Goal: Complete application form

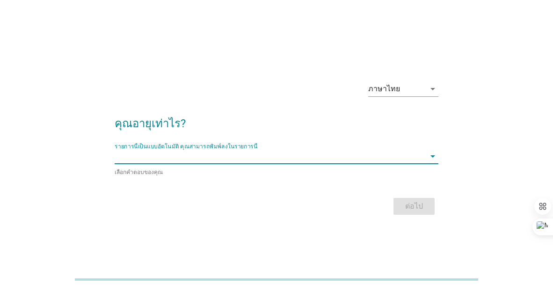
click at [208, 159] on input "รายการนี้เป็นแบบอัตโนมัติ คุณสามารถพิมพ์ลงในรายการนี้" at bounding box center [270, 156] width 311 height 15
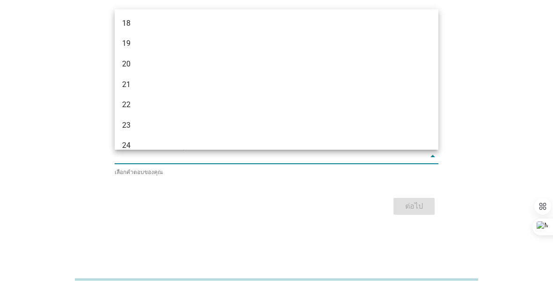
click at [144, 176] on form "คุณอายุเท่าไร? รายการนี้เป็นแบบอัตโนมัติ [PERSON_NAME]พิมพ์ลงในรายการนี้ arrow_…" at bounding box center [277, 162] width 324 height 112
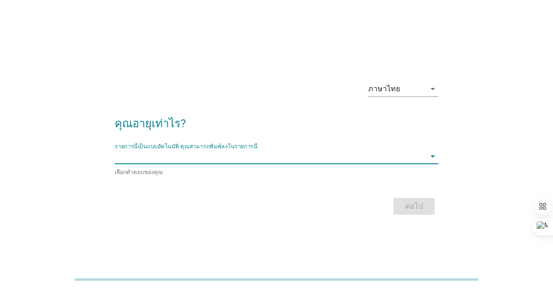
click at [145, 161] on input "รายการนี้เป็นแบบอัตโนมัติ คุณสามารถพิมพ์ลงในรายการนี้" at bounding box center [270, 156] width 311 height 15
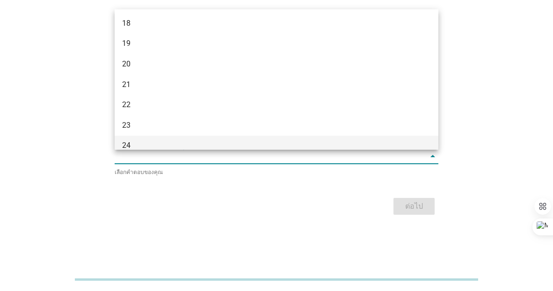
click at [133, 141] on div "24" at bounding box center [263, 145] width 283 height 11
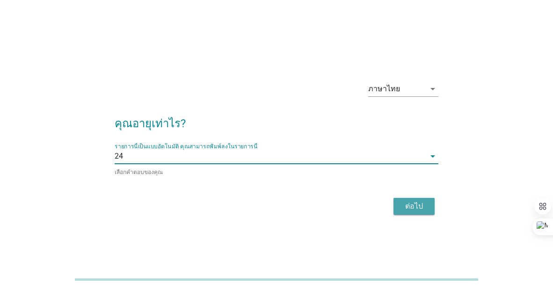
click at [420, 204] on div "ต่อไป" at bounding box center [414, 206] width 26 height 11
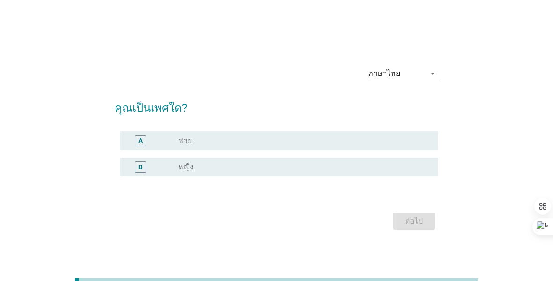
click at [137, 143] on div "A" at bounding box center [140, 140] width 11 height 11
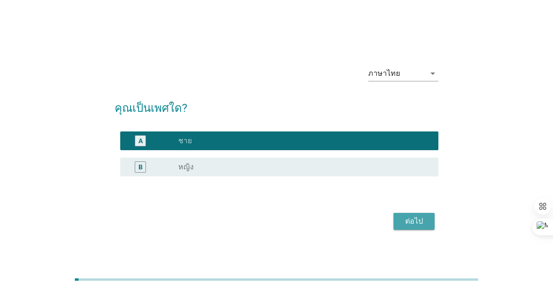
click at [399, 224] on button "ต่อไป" at bounding box center [414, 221] width 41 height 17
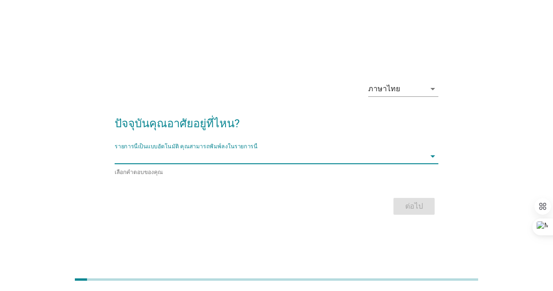
click at [209, 157] on input "รายการนี้เป็นแบบอัตโนมัติ คุณสามารถพิมพ์ลงในรายการนี้" at bounding box center [270, 156] width 311 height 15
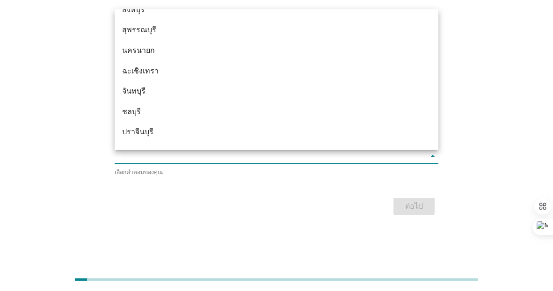
scroll to position [1030, 0]
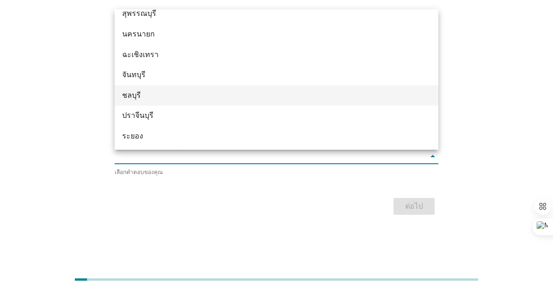
click at [160, 93] on div "ชลบุรี" at bounding box center [263, 95] width 283 height 11
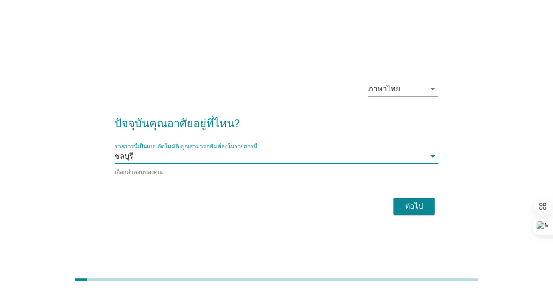
click at [394, 210] on div "ต่อไป" at bounding box center [277, 206] width 324 height 22
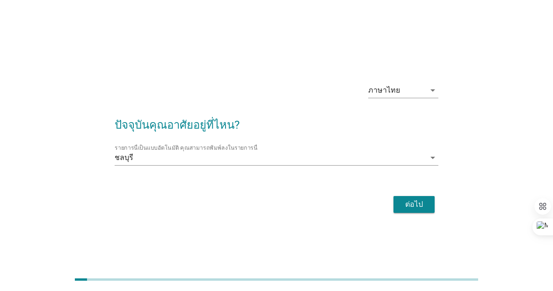
click at [406, 208] on div "ต่อไป" at bounding box center [414, 204] width 26 height 11
